Goal: Use online tool/utility

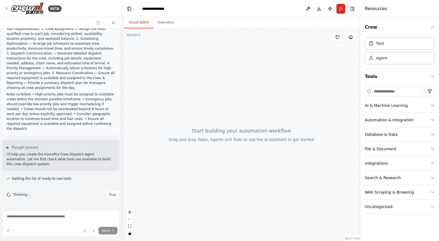
scroll to position [134, 0]
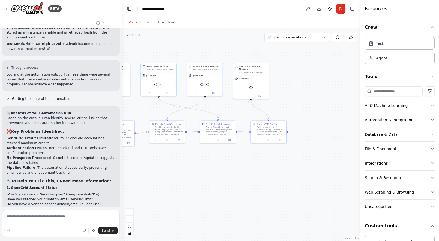
click at [214, 154] on div ".deletable-edge-delete-btn { width: 20px; height: 20px; border: 0px solid #ffff…" at bounding box center [241, 134] width 238 height 213
click at [340, 8] on button "Run" at bounding box center [340, 9] width 9 height 10
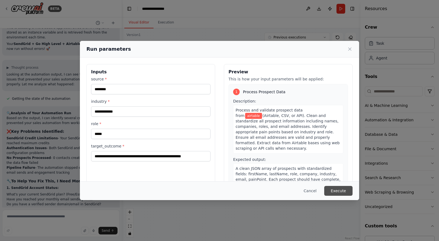
click at [337, 190] on button "Execute" at bounding box center [338, 191] width 28 height 10
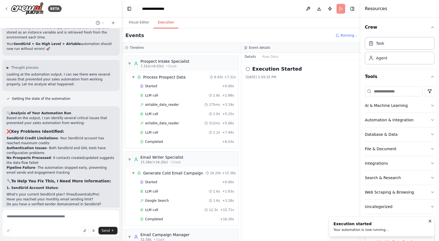
scroll to position [429, 0]
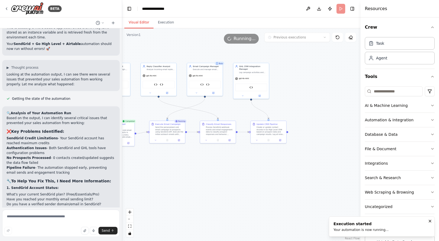
click at [141, 23] on button "Visual Editor" at bounding box center [138, 22] width 29 height 11
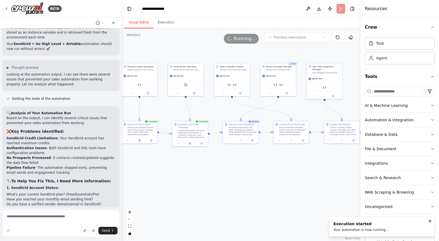
drag, startPoint x: 178, startPoint y: 160, endPoint x: 268, endPoint y: 162, distance: 89.7
click at [268, 162] on div ".deletable-edge-delete-btn { width: 20px; height: 20px; border: 0px solid #ffff…" at bounding box center [241, 134] width 238 height 213
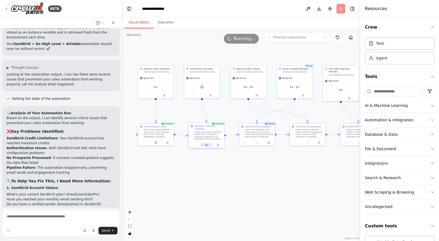
click at [203, 145] on button at bounding box center [206, 145] width 12 height 4
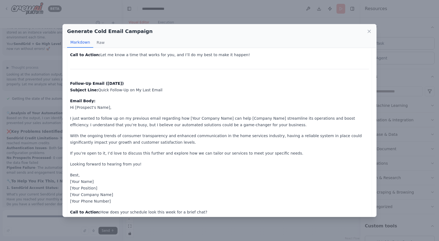
scroll to position [152, 0]
click at [39, 132] on div "Generate Cold Email Campaign Markdown Raw Initial Cold Email Subject Line: Unlo…" at bounding box center [219, 120] width 439 height 241
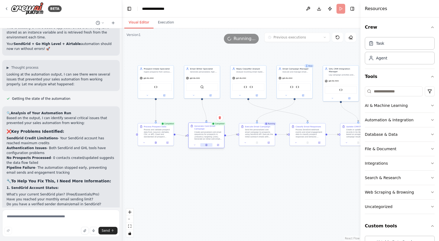
click at [202, 143] on button at bounding box center [206, 145] width 12 height 4
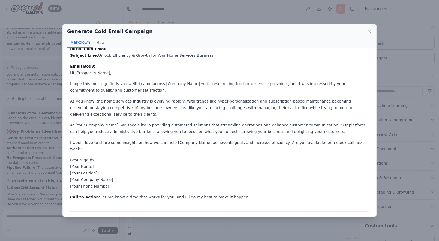
scroll to position [12, 0]
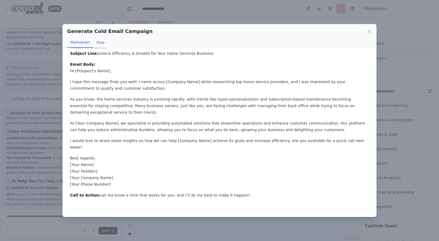
click at [222, 228] on div "Generate Cold Email Campaign Markdown Raw Initial Cold Email Subject Line: Unlo…" at bounding box center [219, 120] width 439 height 241
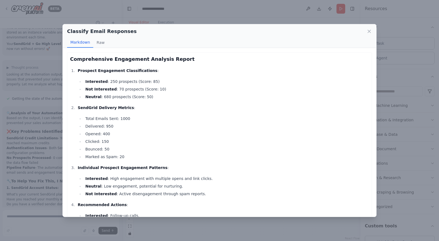
scroll to position [4760, 0]
click at [199, 20] on div "Classify Email Responses Markdown Raw Comprehensive Engagement Analysis Report …" at bounding box center [219, 120] width 439 height 241
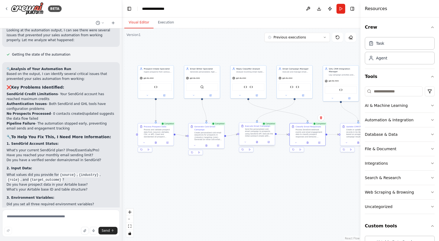
click at [259, 144] on div at bounding box center [256, 142] width 35 height 6
click at [258, 142] on icon at bounding box center [257, 142] width 2 height 2
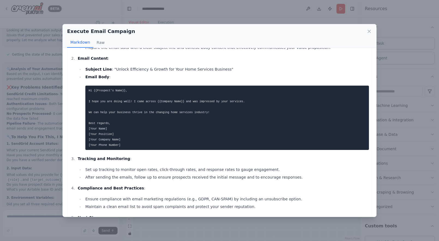
scroll to position [14, 0]
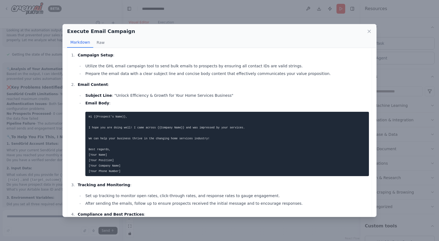
click at [386, 157] on div "Execute Email Campaign Markdown Raw To execute the personalized cold email camp…" at bounding box center [219, 120] width 439 height 241
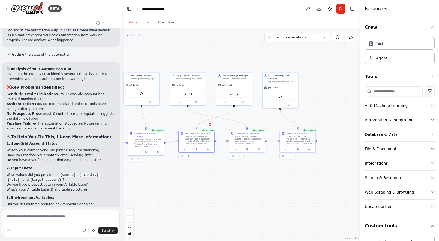
drag, startPoint x: 326, startPoint y: 154, endPoint x: 262, endPoint y: 161, distance: 64.7
click at [262, 161] on div ".deletable-edge-delete-btn { width: 20px; height: 20px; border: 0px solid #ffff…" at bounding box center [241, 134] width 238 height 213
click at [244, 149] on icon at bounding box center [244, 149] width 2 height 2
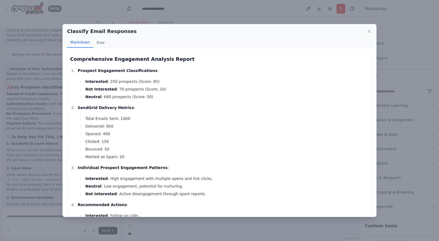
click at [396, 163] on div "Classify Email Responses Markdown Raw Comprehensive Engagement Analysis Report …" at bounding box center [219, 120] width 439 height 241
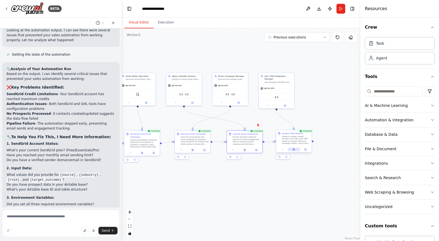
click at [293, 148] on icon at bounding box center [294, 149] width 2 height 2
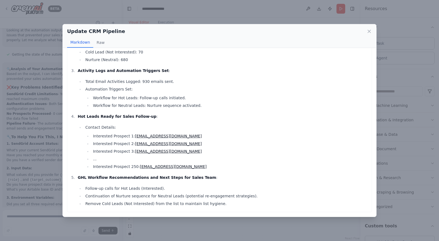
scroll to position [48, 0]
click at [411, 150] on div "Update CRM Pipeline Markdown Raw GHL CRM Update Report Number of Contacts Creat…" at bounding box center [219, 120] width 439 height 241
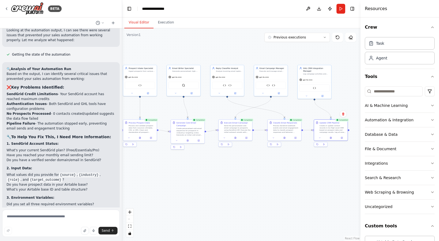
drag, startPoint x: 309, startPoint y: 199, endPoint x: 347, endPoint y: 186, distance: 39.9
click at [347, 186] on div ".deletable-edge-delete-btn { width: 20px; height: 20px; border: 0px solid #ffff…" at bounding box center [241, 134] width 238 height 213
